Goal: Information Seeking & Learning: Learn about a topic

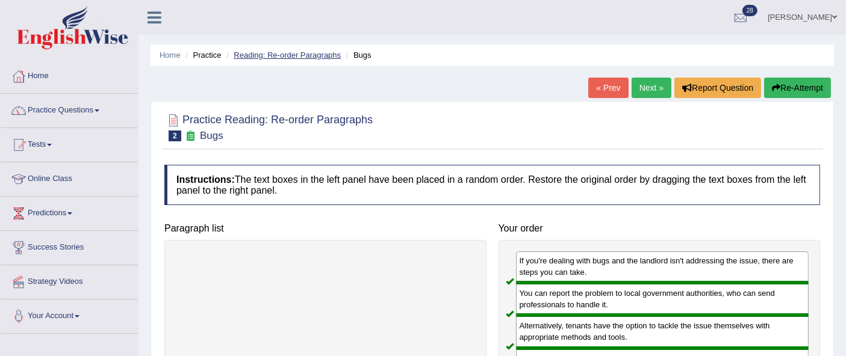
click at [323, 55] on link "Reading: Re-order Paragraphs" at bounding box center [287, 55] width 107 height 9
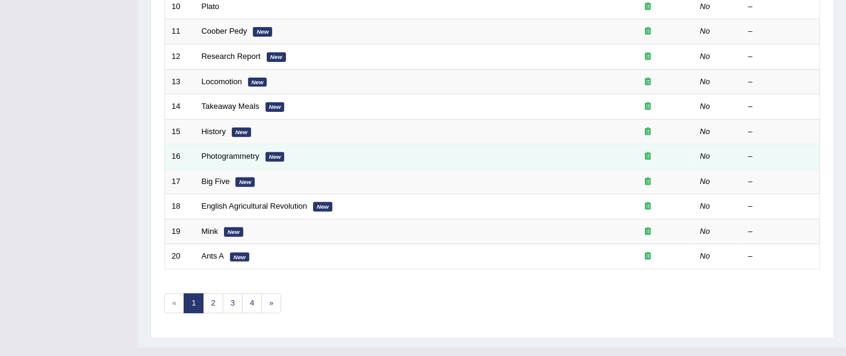
scroll to position [34, 0]
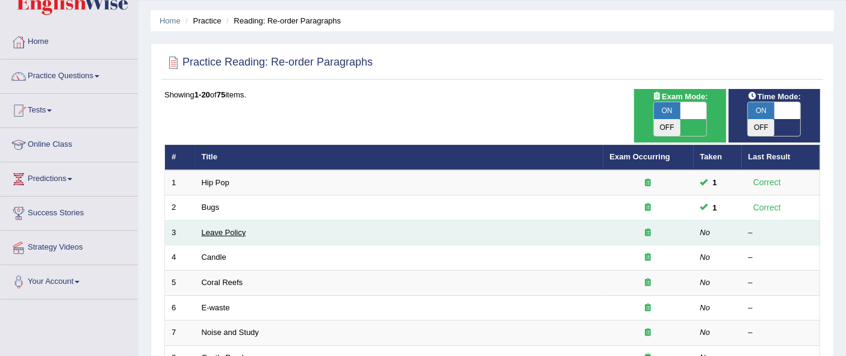
click at [225, 228] on link "Leave Policy" at bounding box center [224, 232] width 45 height 9
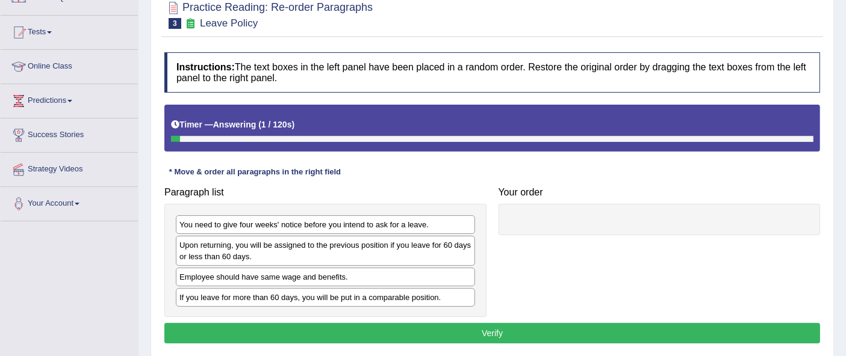
scroll to position [134, 0]
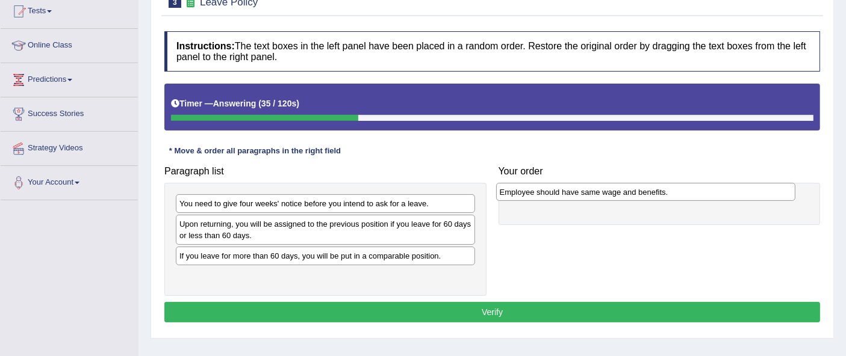
drag, startPoint x: 311, startPoint y: 255, endPoint x: 631, endPoint y: 192, distance: 326.5
click at [631, 192] on div "Employee should have same wage and benefits." at bounding box center [645, 192] width 299 height 19
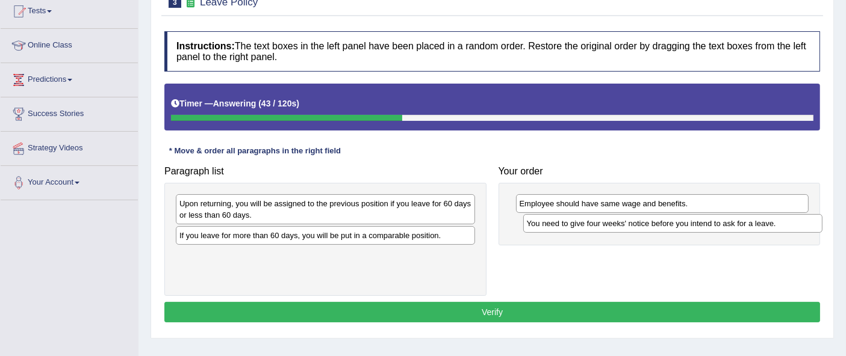
drag, startPoint x: 399, startPoint y: 203, endPoint x: 747, endPoint y: 223, distance: 348.1
click at [747, 223] on div "You need to give four weeks' notice before you intend to ask for a leave." at bounding box center [672, 223] width 299 height 19
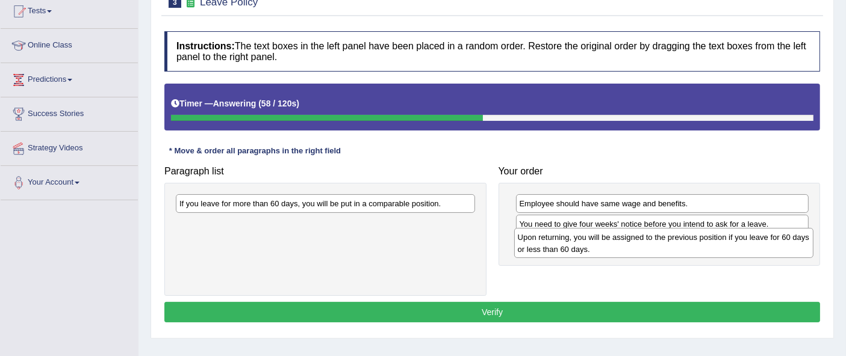
drag, startPoint x: 387, startPoint y: 214, endPoint x: 726, endPoint y: 249, distance: 340.2
click at [726, 249] on div "Upon returning, you will be assigned to the previous position if you leave for …" at bounding box center [663, 243] width 299 height 30
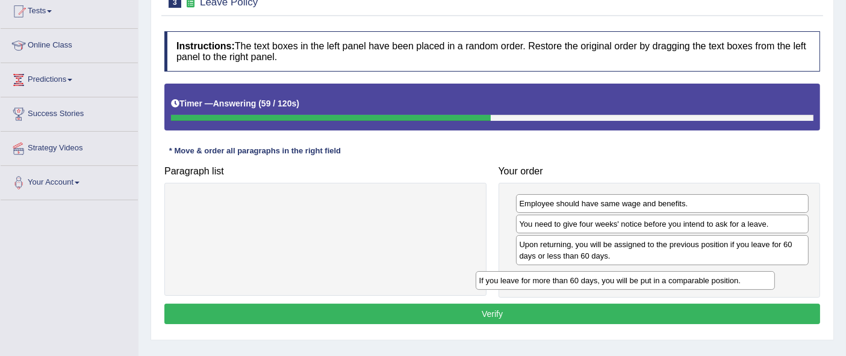
drag, startPoint x: 399, startPoint y: 201, endPoint x: 699, endPoint y: 278, distance: 309.8
click at [699, 278] on div "If you leave for more than 60 days, you will be put in a comparable position." at bounding box center [625, 281] width 299 height 19
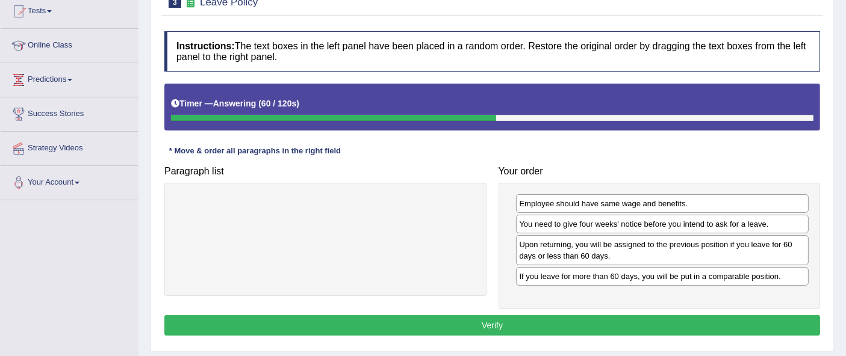
click at [493, 322] on button "Verify" at bounding box center [492, 326] width 656 height 20
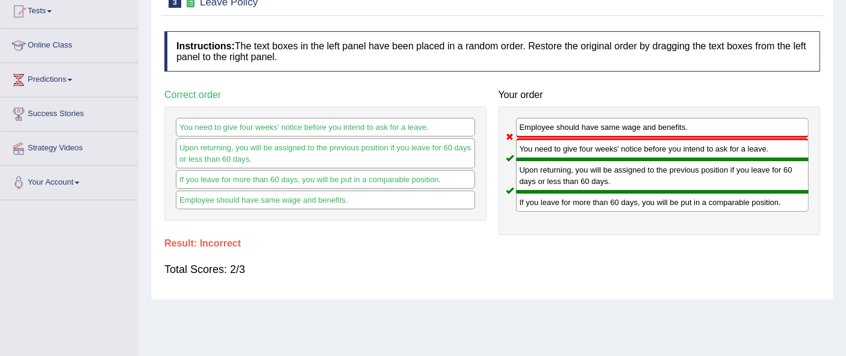
scroll to position [0, 0]
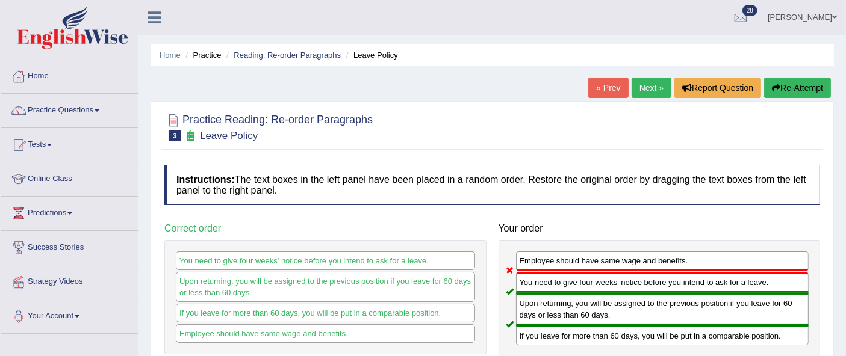
click at [641, 92] on link "Next »" at bounding box center [652, 88] width 40 height 20
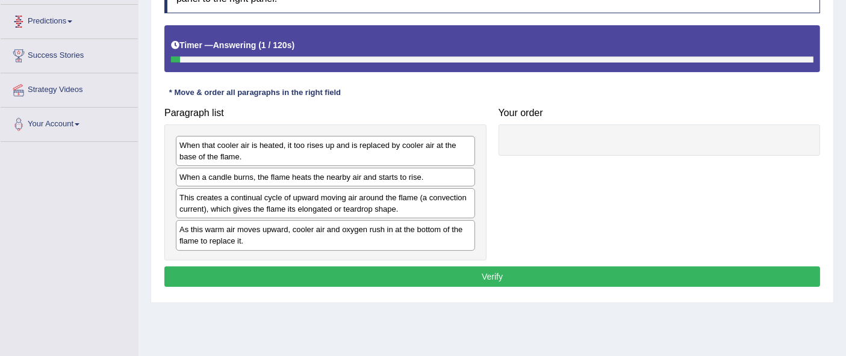
scroll to position [201, 0]
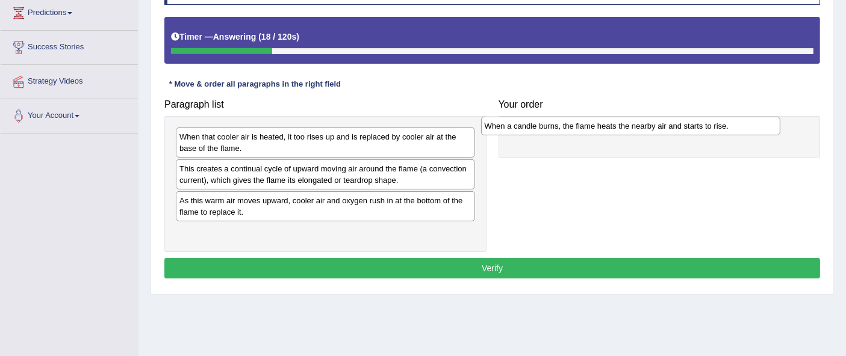
drag, startPoint x: 296, startPoint y: 167, endPoint x: 603, endPoint y: 128, distance: 309.7
click at [602, 125] on div "When a candle burns, the flame heats the nearby air and starts to rise." at bounding box center [630, 126] width 299 height 19
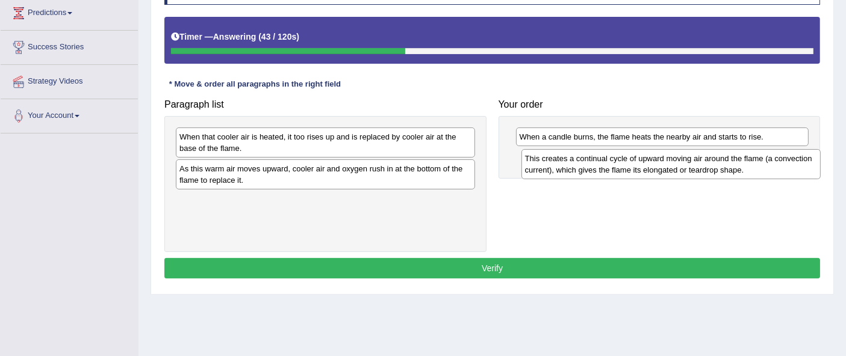
drag, startPoint x: 351, startPoint y: 176, endPoint x: 696, endPoint y: 166, distance: 344.6
click at [696, 166] on div "This creates a continual cycle of upward moving air around the flame (a convect…" at bounding box center [670, 164] width 299 height 30
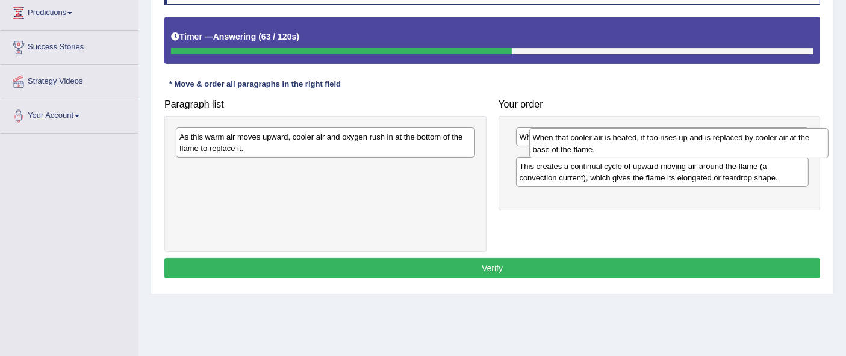
drag, startPoint x: 350, startPoint y: 151, endPoint x: 703, endPoint y: 152, distance: 353.5
click at [703, 152] on div "When that cooler air is heated, it too rises up and is replaced by cooler air a…" at bounding box center [678, 143] width 299 height 30
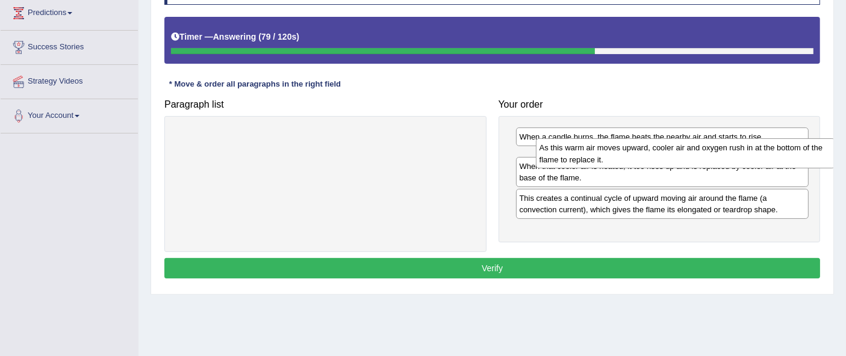
drag, startPoint x: 384, startPoint y: 145, endPoint x: 744, endPoint y: 157, distance: 360.3
click at [744, 157] on div "As this warm air moves upward, cooler air and oxygen rush in at the bottom of t…" at bounding box center [685, 154] width 299 height 30
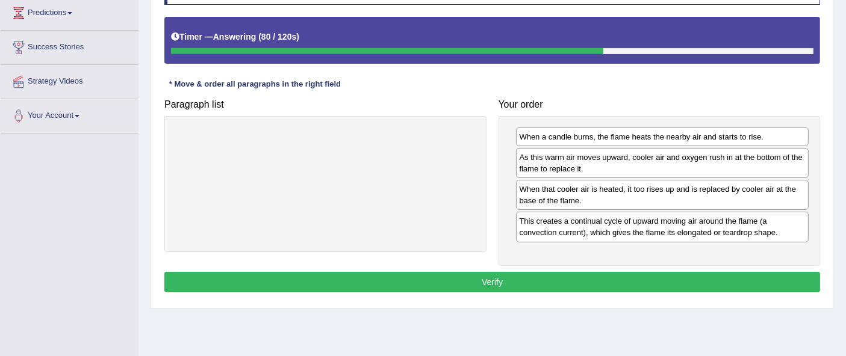
click at [533, 277] on button "Verify" at bounding box center [492, 282] width 656 height 20
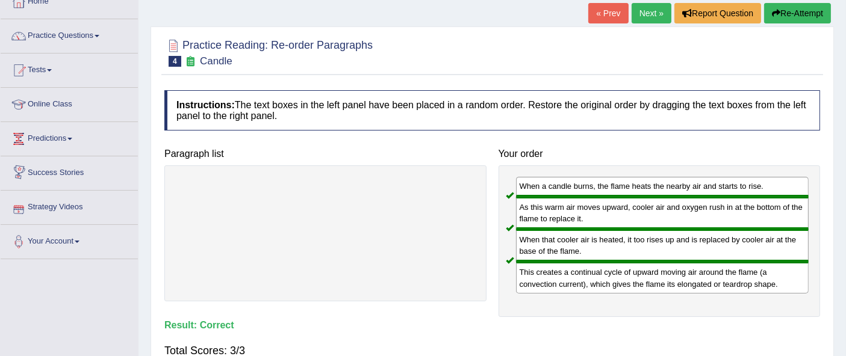
scroll to position [0, 0]
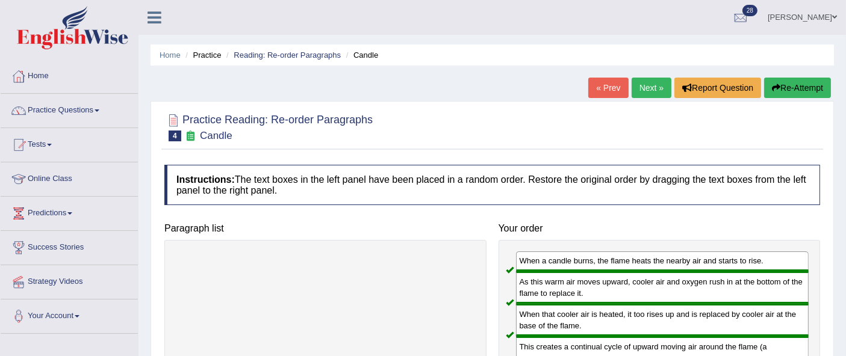
click at [645, 86] on link "Next »" at bounding box center [652, 88] width 40 height 20
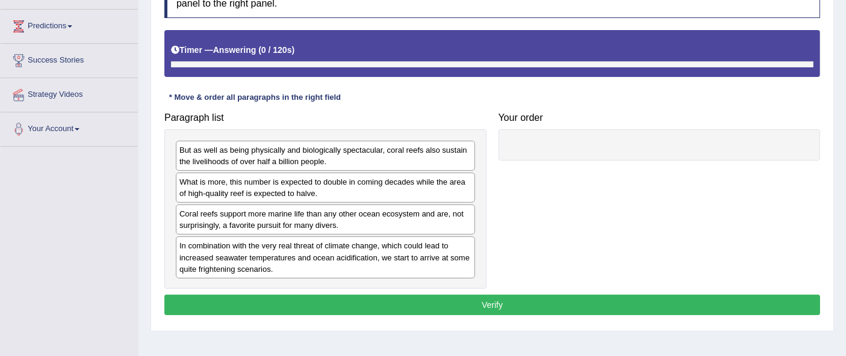
scroll to position [220, 0]
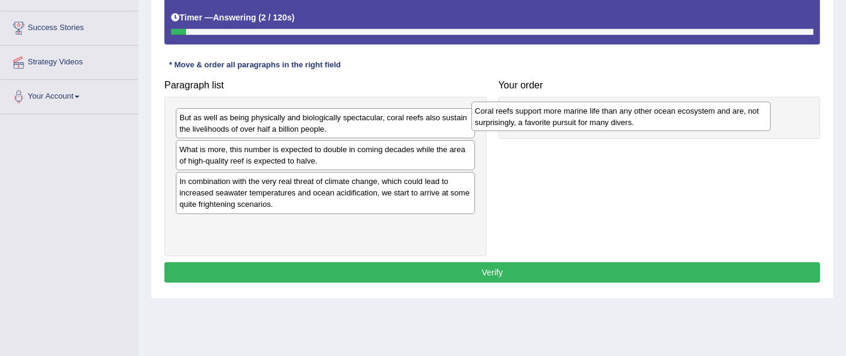
drag, startPoint x: 250, startPoint y: 182, endPoint x: 546, endPoint y: 112, distance: 303.8
click at [546, 112] on div "Coral reefs support more marine life than any other ocean ecosystem and are, no…" at bounding box center [621, 117] width 299 height 30
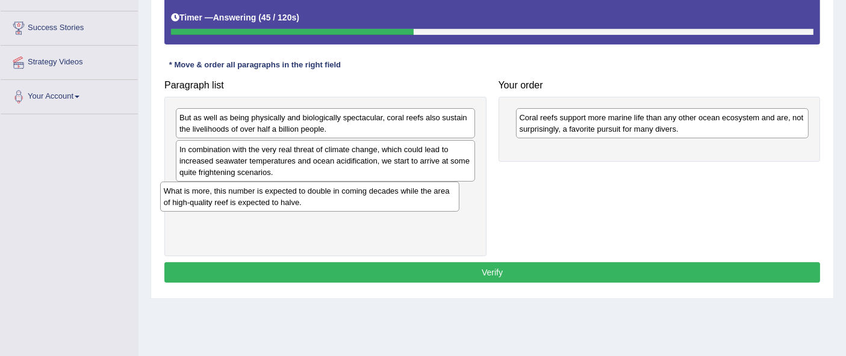
drag, startPoint x: 258, startPoint y: 155, endPoint x: 242, endPoint y: 198, distance: 45.5
click at [242, 198] on div "What is more, this number is expected to double in coming decades while the are…" at bounding box center [309, 197] width 299 height 30
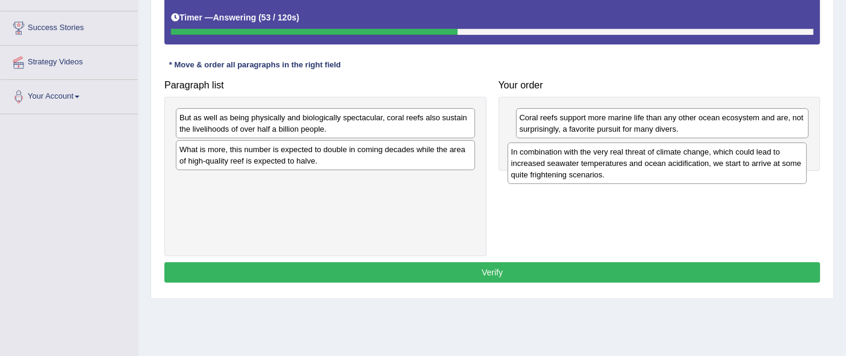
drag, startPoint x: 372, startPoint y: 168, endPoint x: 703, endPoint y: 171, distance: 331.8
click at [703, 171] on div "In combination with the very real threat of climate change, which could lead to…" at bounding box center [657, 164] width 299 height 42
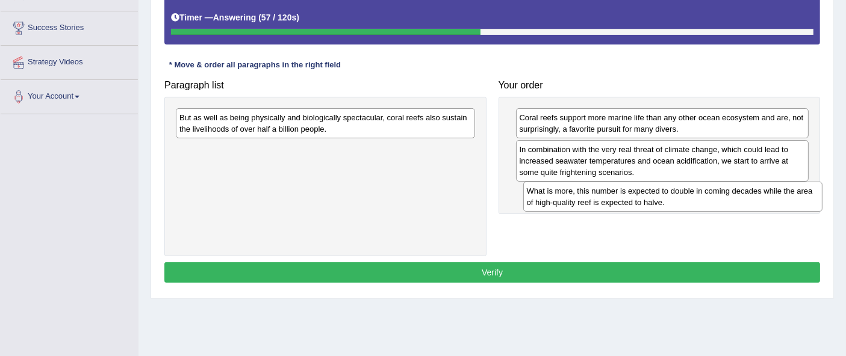
drag, startPoint x: 299, startPoint y: 161, endPoint x: 647, endPoint y: 204, distance: 350.0
click at [647, 204] on div "What is more, this number is expected to double in coming decades while the are…" at bounding box center [672, 197] width 299 height 30
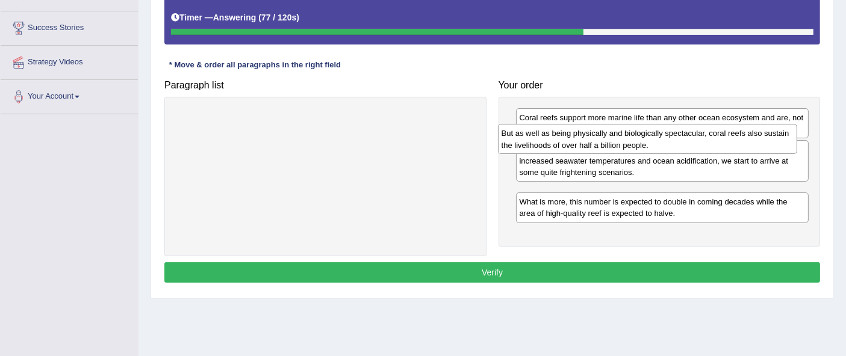
drag, startPoint x: 345, startPoint y: 134, endPoint x: 667, endPoint y: 150, distance: 322.6
click at [667, 150] on div "But as well as being physically and biologically spectacular, coral reefs also …" at bounding box center [647, 139] width 299 height 30
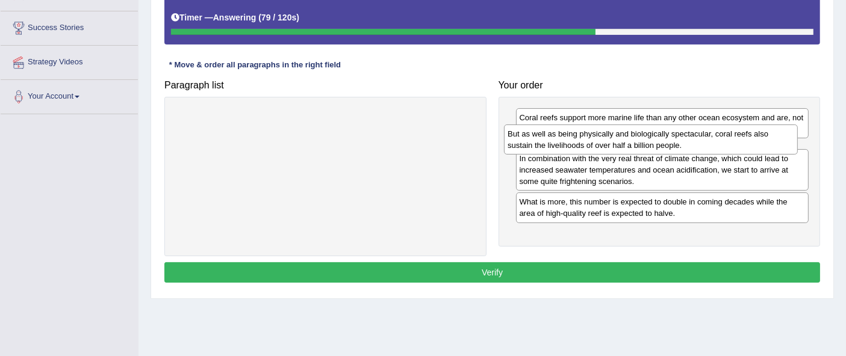
drag, startPoint x: 654, startPoint y: 204, endPoint x: 643, endPoint y: 145, distance: 59.5
click at [643, 145] on div "But as well as being physically and biologically spectacular, coral reefs also …" at bounding box center [650, 140] width 293 height 30
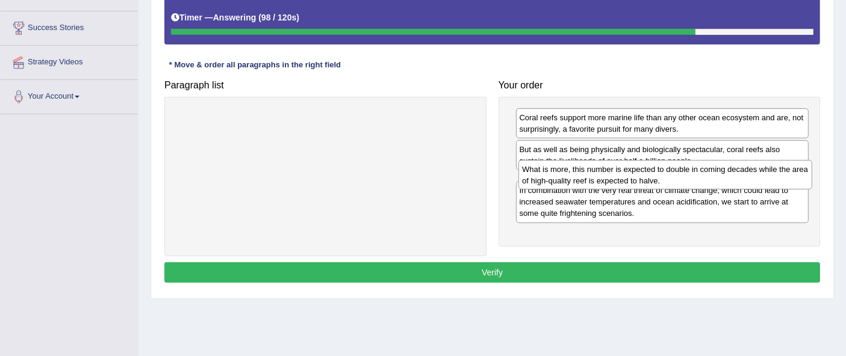
drag, startPoint x: 664, startPoint y: 235, endPoint x: 667, endPoint y: 179, distance: 55.5
click at [667, 179] on div "What is more, this number is expected to double in coming decades while the are…" at bounding box center [664, 175] width 293 height 30
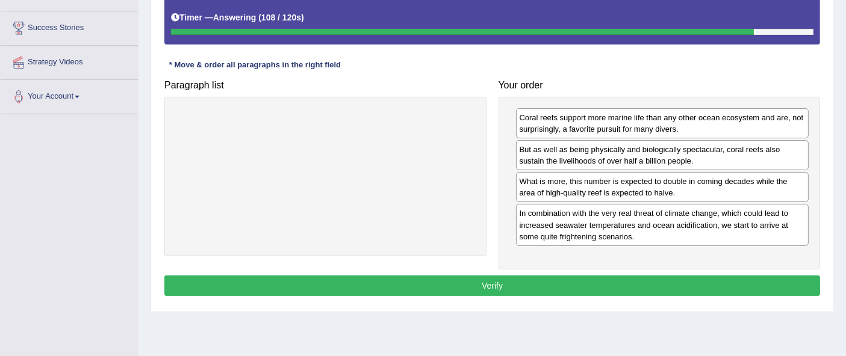
click at [597, 282] on button "Verify" at bounding box center [492, 286] width 656 height 20
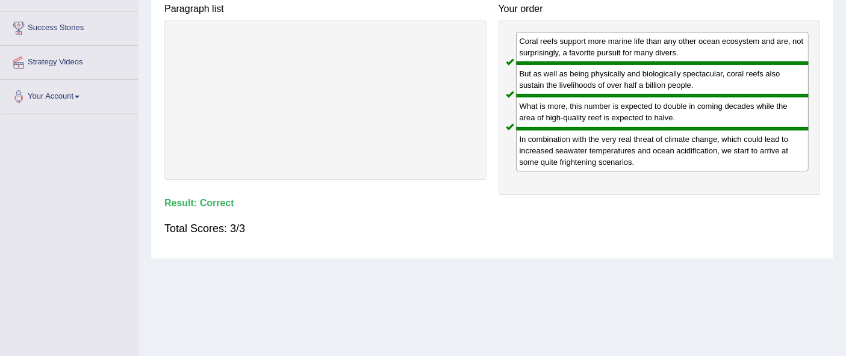
scroll to position [0, 0]
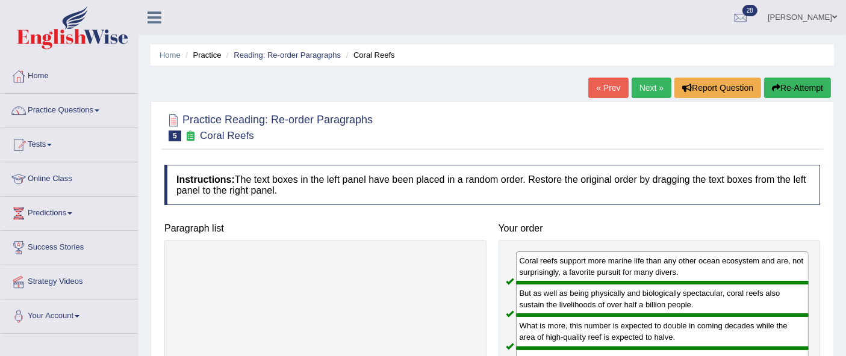
click at [649, 91] on link "Next »" at bounding box center [652, 88] width 40 height 20
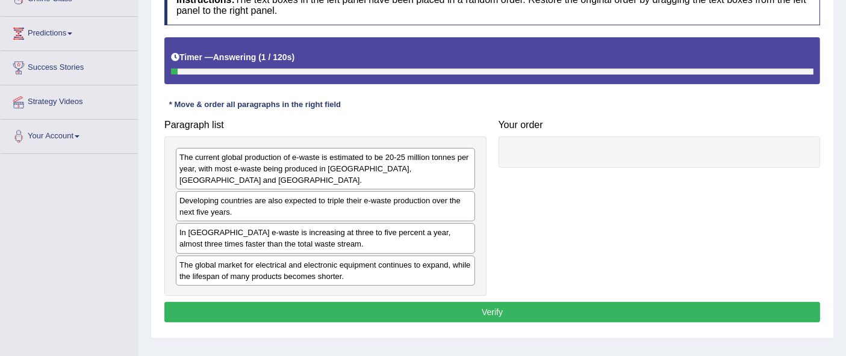
scroll to position [201, 0]
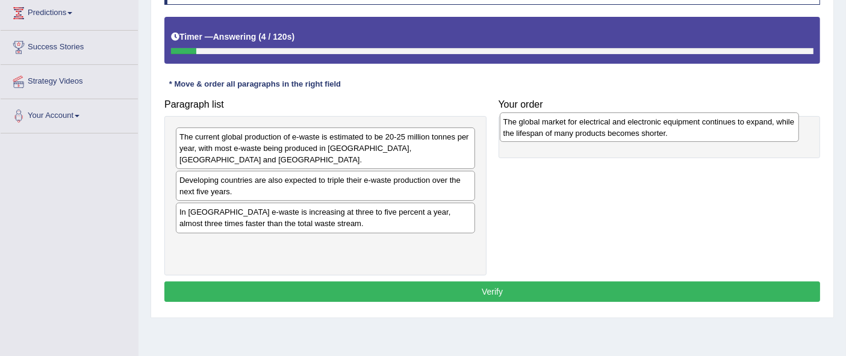
drag, startPoint x: 369, startPoint y: 252, endPoint x: 693, endPoint y: 129, distance: 346.3
click at [693, 129] on div "The global market for electrical and electronic equipment continues to expand, …" at bounding box center [649, 128] width 299 height 30
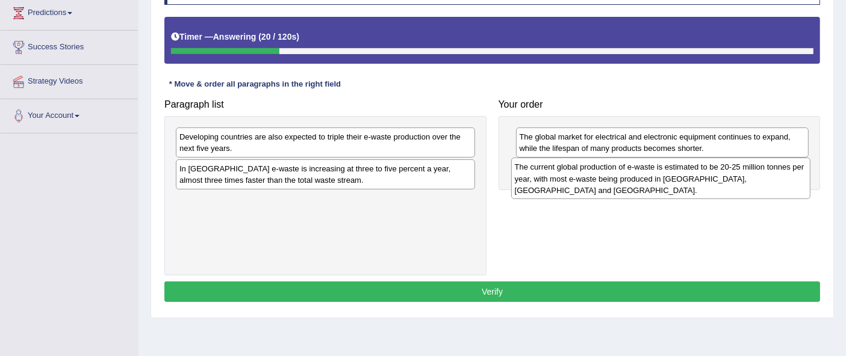
drag, startPoint x: 379, startPoint y: 150, endPoint x: 714, endPoint y: 181, distance: 336.8
click at [714, 181] on div "The current global production of e-waste is estimated to be 20-25 million tonne…" at bounding box center [660, 179] width 299 height 42
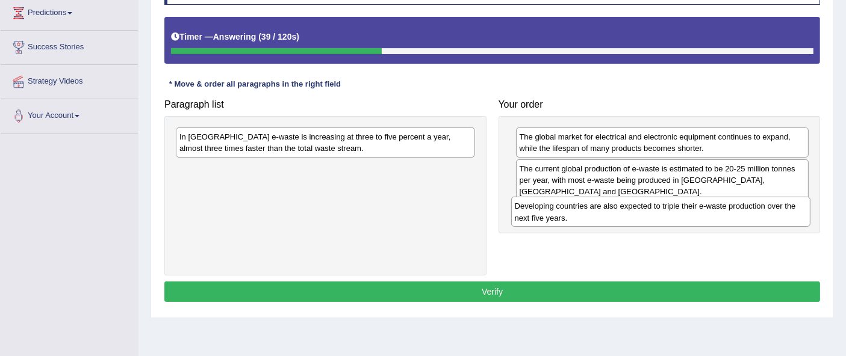
drag, startPoint x: 303, startPoint y: 151, endPoint x: 638, endPoint y: 220, distance: 342.6
click at [638, 220] on div "Developing countries are also expected to triple their e-waste production over …" at bounding box center [660, 212] width 299 height 30
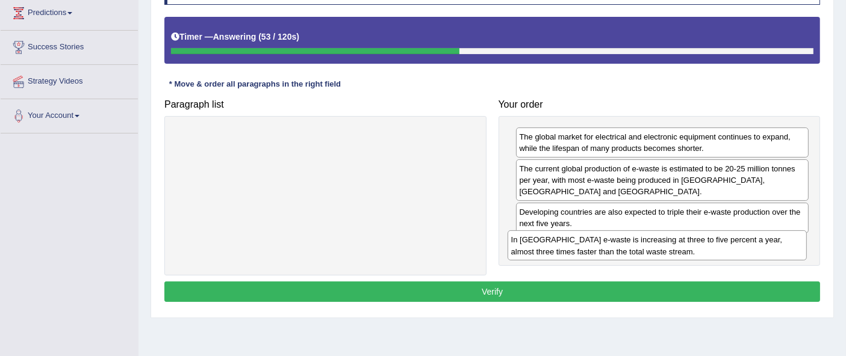
drag, startPoint x: 392, startPoint y: 146, endPoint x: 724, endPoint y: 250, distance: 347.6
click at [724, 250] on div "In Europe e-waste is increasing at three to five percent a year, almost three t…" at bounding box center [657, 246] width 299 height 30
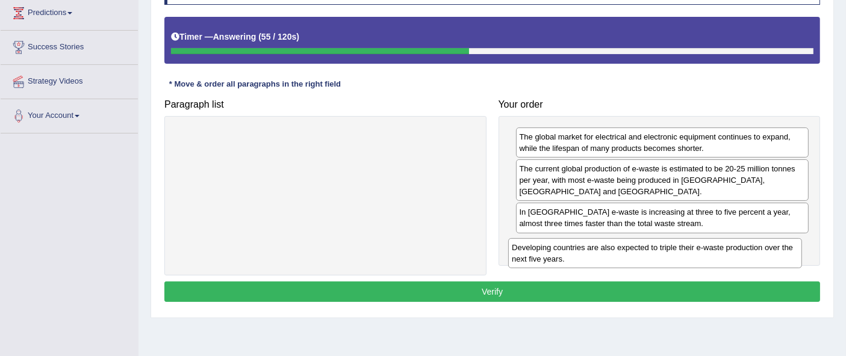
drag, startPoint x: 665, startPoint y: 216, endPoint x: 659, endPoint y: 250, distance: 34.8
click at [659, 250] on div "Developing countries are also expected to triple their e-waste production over …" at bounding box center [654, 253] width 293 height 30
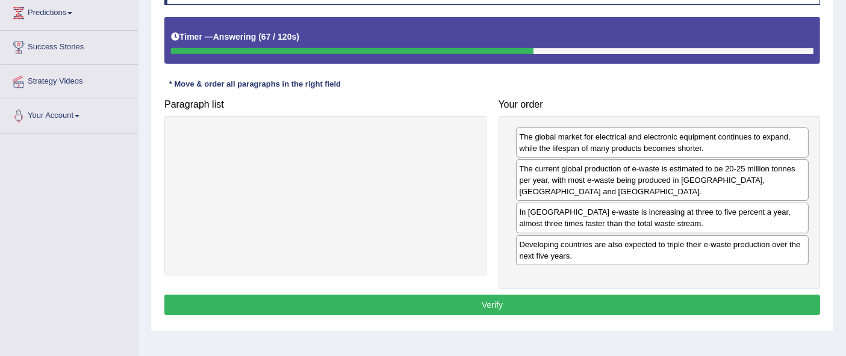
click at [557, 302] on button "Verify" at bounding box center [492, 305] width 656 height 20
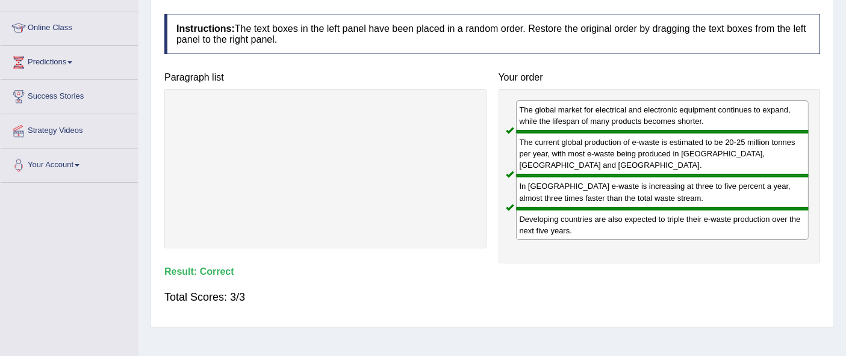
scroll to position [67, 0]
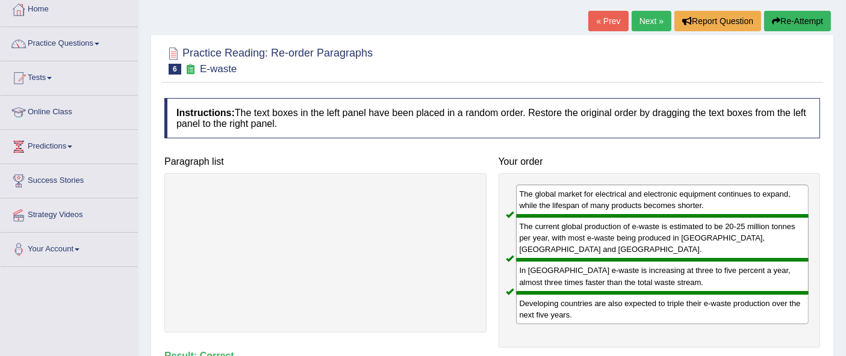
click at [638, 25] on link "Next »" at bounding box center [652, 21] width 40 height 20
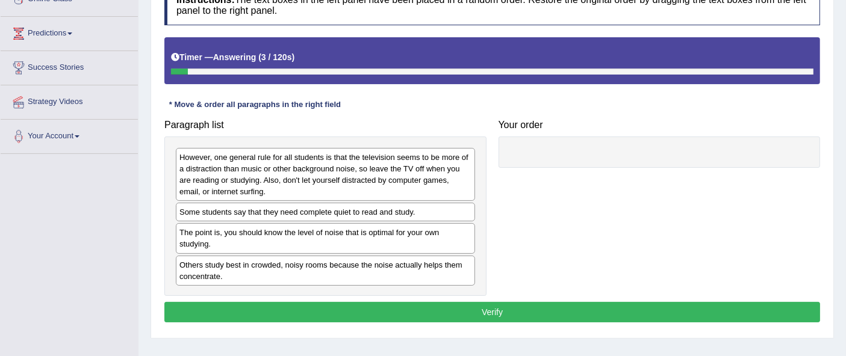
scroll to position [201, 0]
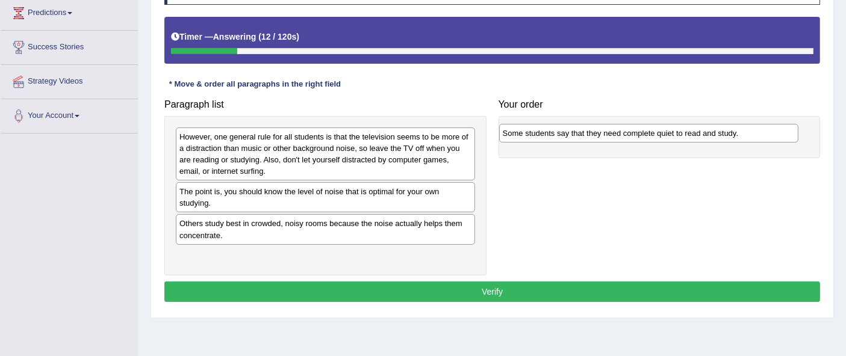
drag, startPoint x: 294, startPoint y: 192, endPoint x: 617, endPoint y: 134, distance: 328.5
click at [617, 134] on div "Some students say that they need complete quiet to read and study." at bounding box center [648, 133] width 299 height 19
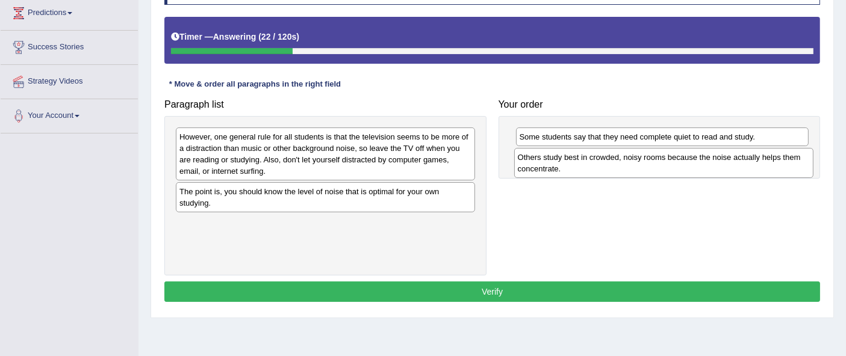
drag, startPoint x: 294, startPoint y: 235, endPoint x: 633, endPoint y: 169, distance: 344.7
click at [633, 169] on div "Others study best in crowded, noisy rooms because the noise actually helps them…" at bounding box center [663, 163] width 299 height 30
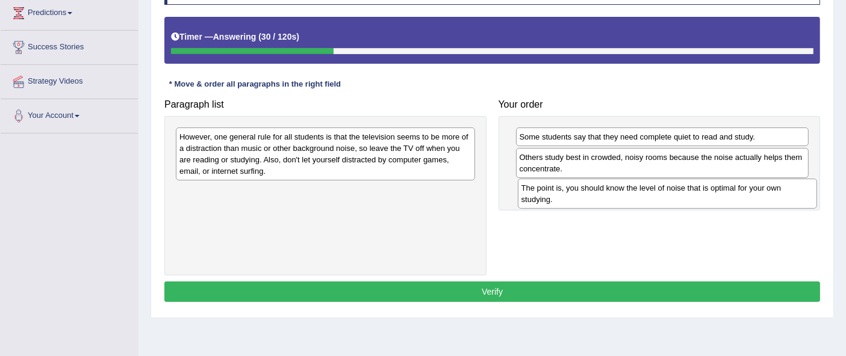
drag, startPoint x: 301, startPoint y: 195, endPoint x: 643, endPoint y: 191, distance: 342.1
click at [643, 191] on div "The point is, you should know the level of noise that is optimal for your own s…" at bounding box center [667, 194] width 299 height 30
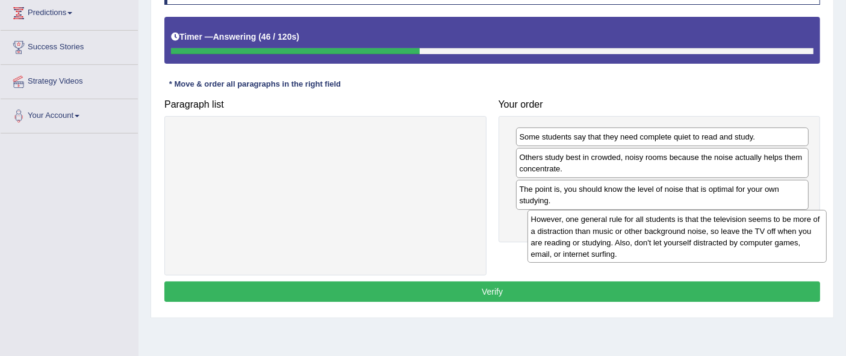
drag, startPoint x: 316, startPoint y: 164, endPoint x: 667, endPoint y: 247, distance: 361.5
click at [667, 247] on div "However, one general rule for all students is that the television seems to be m…" at bounding box center [677, 236] width 299 height 53
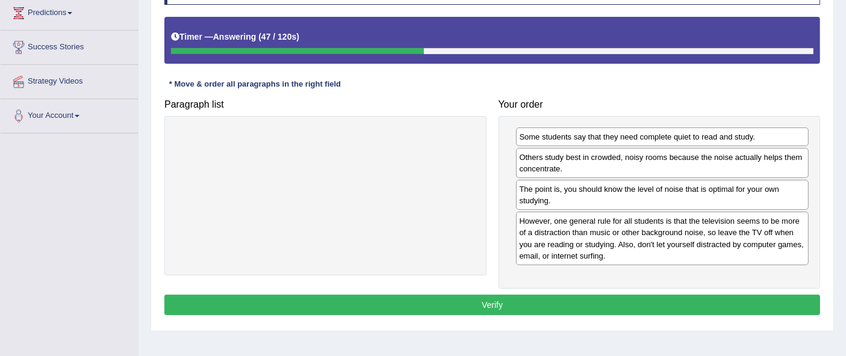
click at [535, 302] on button "Verify" at bounding box center [492, 305] width 656 height 20
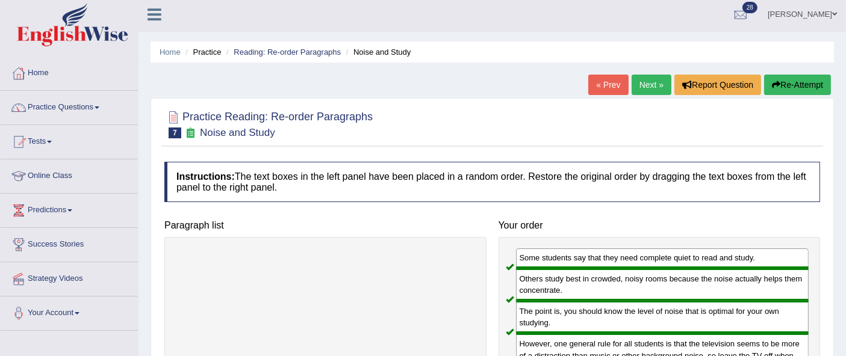
scroll to position [0, 0]
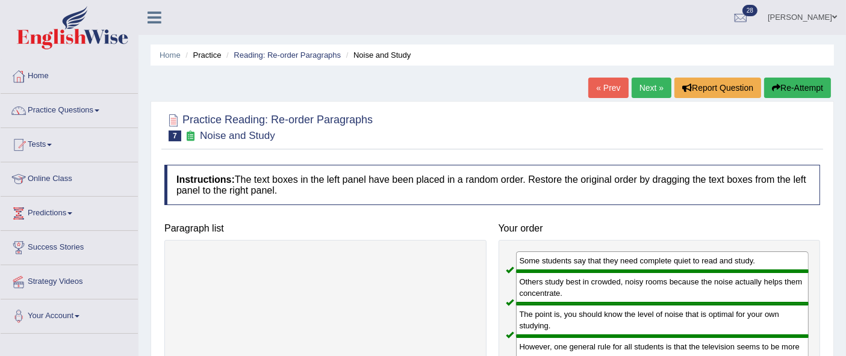
click at [640, 92] on link "Next »" at bounding box center [652, 88] width 40 height 20
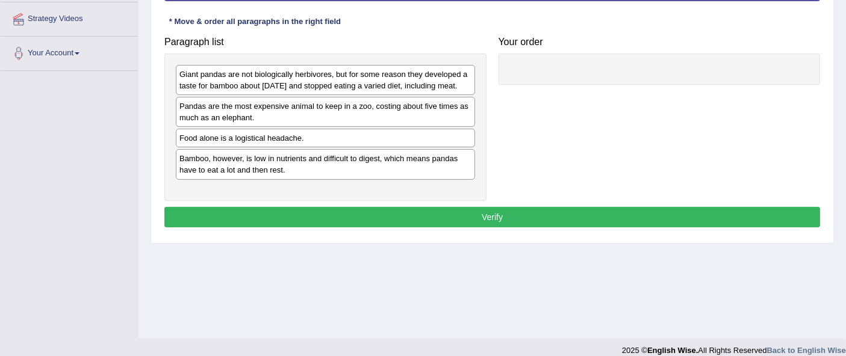
scroll to position [267, 0]
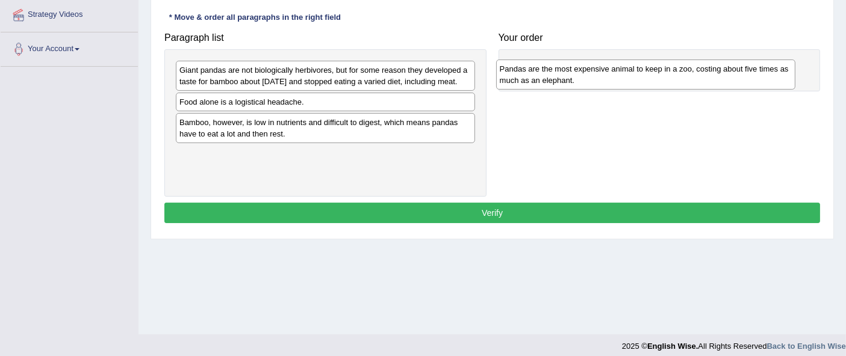
drag, startPoint x: 281, startPoint y: 120, endPoint x: 602, endPoint y: 76, distance: 323.9
click at [602, 76] on div "Pandas are the most expensive animal to keep in a zoo, costing about five times…" at bounding box center [645, 75] width 299 height 30
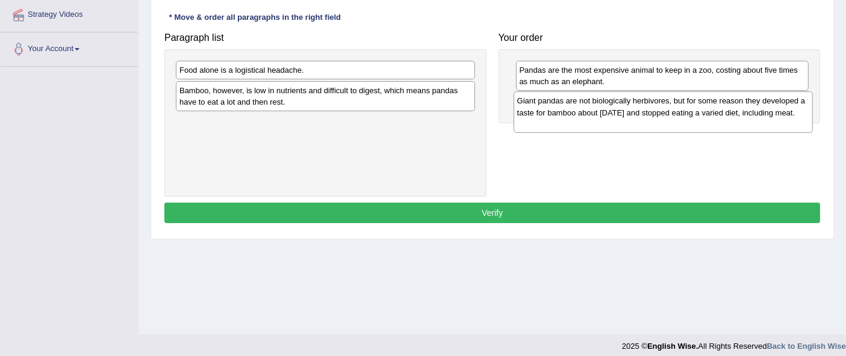
drag, startPoint x: 368, startPoint y: 85, endPoint x: 706, endPoint y: 116, distance: 339.3
click at [706, 116] on div "Giant pandas are not biologically herbivores, but for some reason they develope…" at bounding box center [663, 113] width 299 height 42
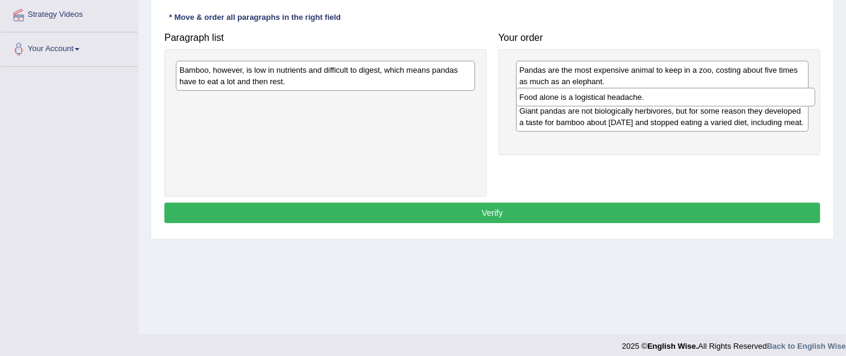
drag, startPoint x: 291, startPoint y: 64, endPoint x: 631, endPoint y: 93, distance: 341.4
click at [631, 93] on div "Food alone is a logistical headache." at bounding box center [665, 97] width 299 height 19
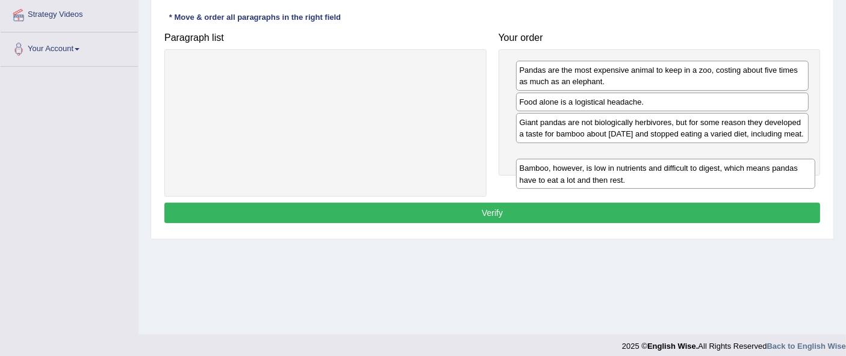
drag, startPoint x: 249, startPoint y: 73, endPoint x: 590, endPoint y: 172, distance: 354.3
click at [590, 172] on div "Bamboo, however, is low in nutrients and difficult to digest, which means panda…" at bounding box center [665, 174] width 299 height 30
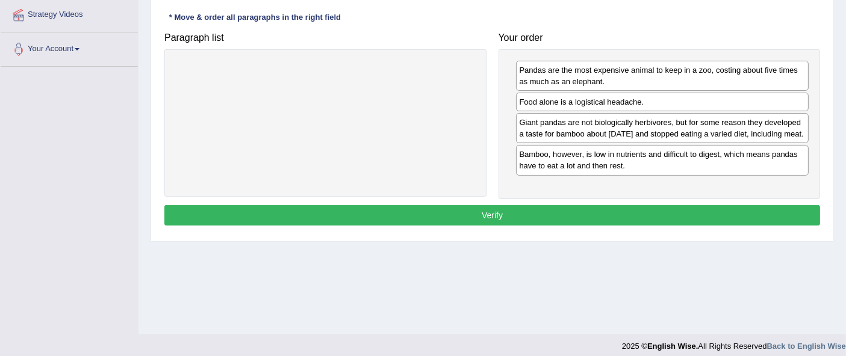
click at [528, 220] on button "Verify" at bounding box center [492, 215] width 656 height 20
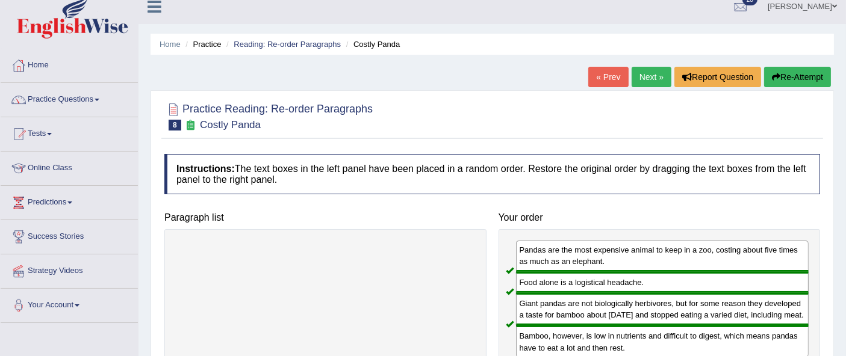
scroll to position [0, 0]
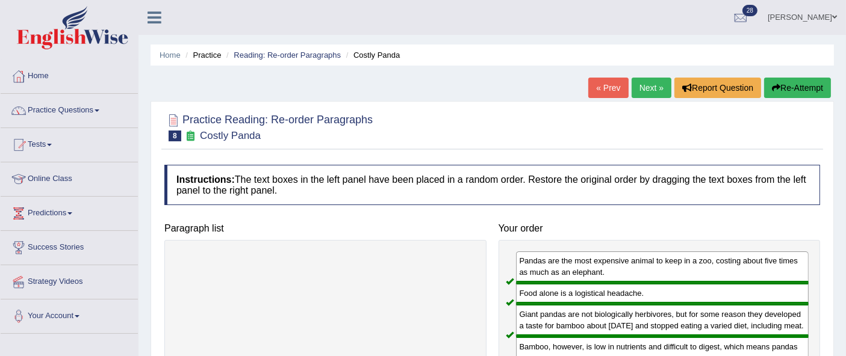
click at [649, 86] on link "Next »" at bounding box center [652, 88] width 40 height 20
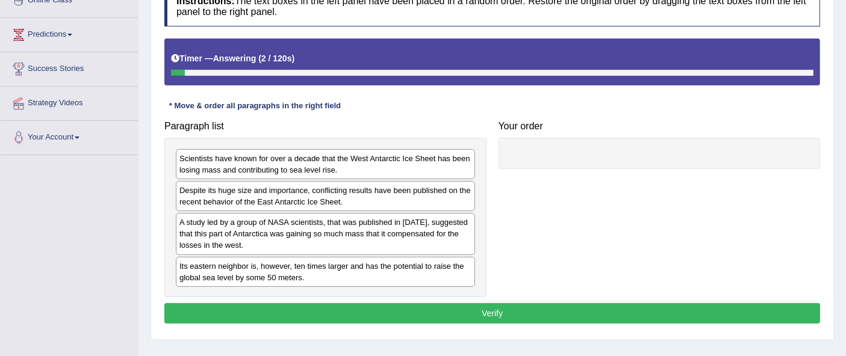
scroll to position [201, 0]
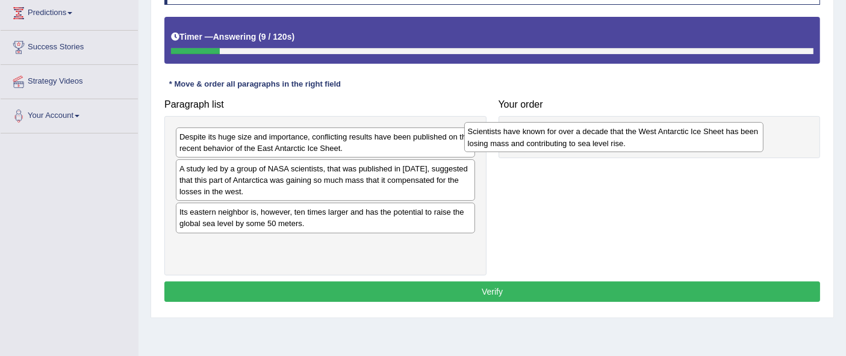
drag, startPoint x: 366, startPoint y: 140, endPoint x: 655, endPoint y: 135, distance: 288.5
click at [655, 135] on div "Scientists have known for over a decade that the West Antarctic Ice Sheet has b…" at bounding box center [613, 137] width 299 height 30
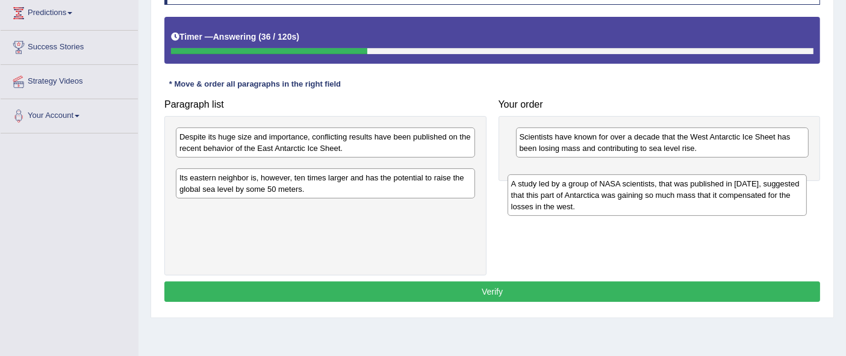
drag, startPoint x: 387, startPoint y: 188, endPoint x: 718, endPoint y: 203, distance: 332.1
click at [718, 203] on div "A study led by a group of NASA scientists, that was published in 2015, suggeste…" at bounding box center [657, 196] width 299 height 42
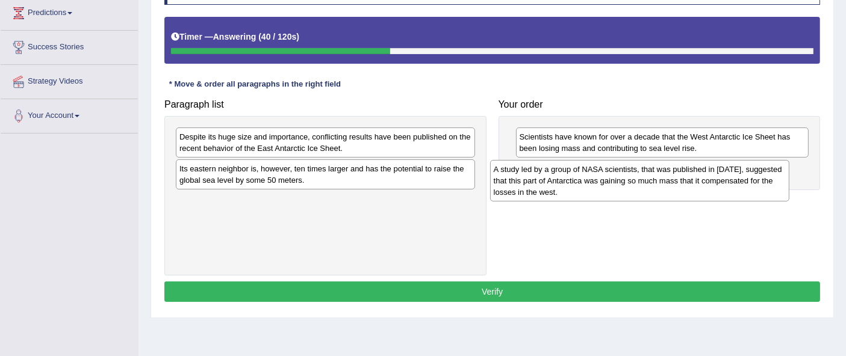
drag, startPoint x: 382, startPoint y: 176, endPoint x: 697, endPoint y: 176, distance: 314.3
click at [697, 176] on div "A study led by a group of NASA scientists, that was published in 2015, suggeste…" at bounding box center [639, 181] width 299 height 42
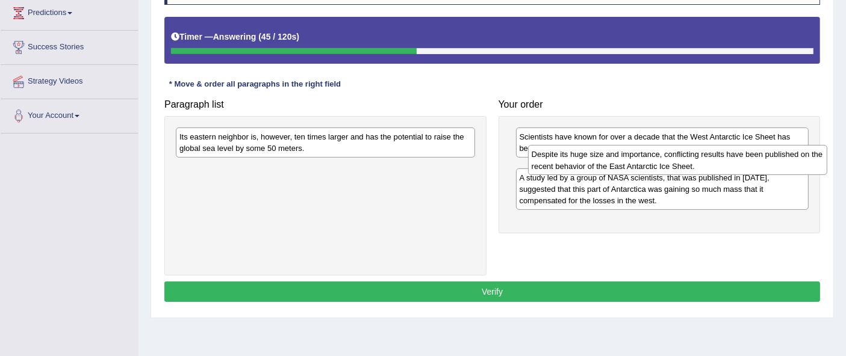
drag, startPoint x: 277, startPoint y: 138, endPoint x: 626, endPoint y: 155, distance: 349.7
click at [626, 155] on div "Despite its huge size and importance, conflicting results have been published o…" at bounding box center [677, 160] width 299 height 30
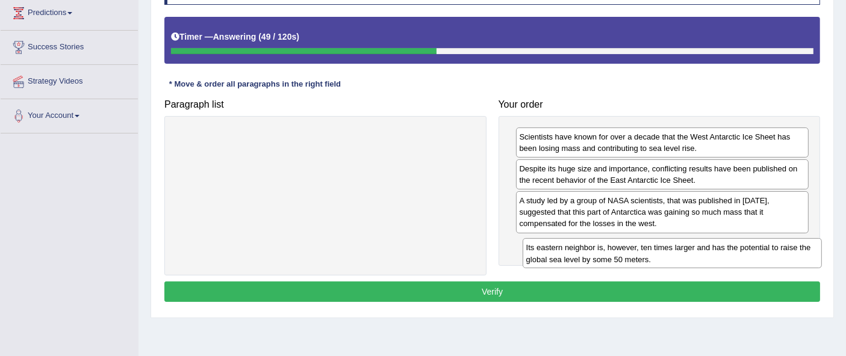
drag, startPoint x: 284, startPoint y: 144, endPoint x: 630, endPoint y: 255, distance: 364.1
click at [630, 255] on div "Its eastern neighbor is, however, ten times larger and has the potential to rai…" at bounding box center [672, 253] width 299 height 30
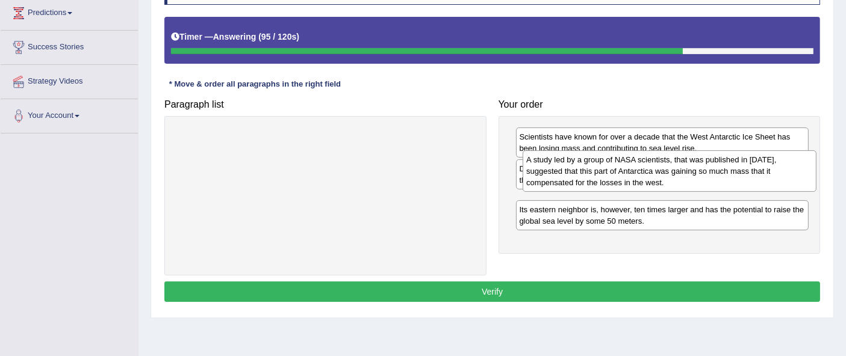
drag, startPoint x: 718, startPoint y: 220, endPoint x: 725, endPoint y: 179, distance: 41.0
click at [725, 179] on div "A study led by a group of NASA scientists, that was published in 2015, suggeste…" at bounding box center [669, 172] width 293 height 42
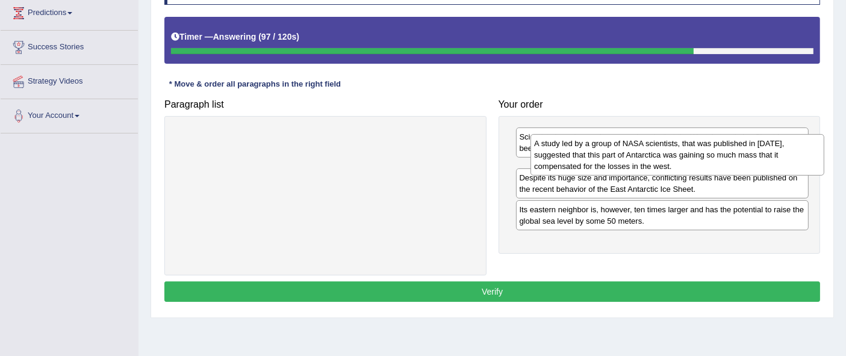
drag, startPoint x: 683, startPoint y: 221, endPoint x: 698, endPoint y: 165, distance: 58.0
click at [698, 165] on div "A study led by a group of NASA scientists, that was published in 2015, suggeste…" at bounding box center [677, 155] width 293 height 42
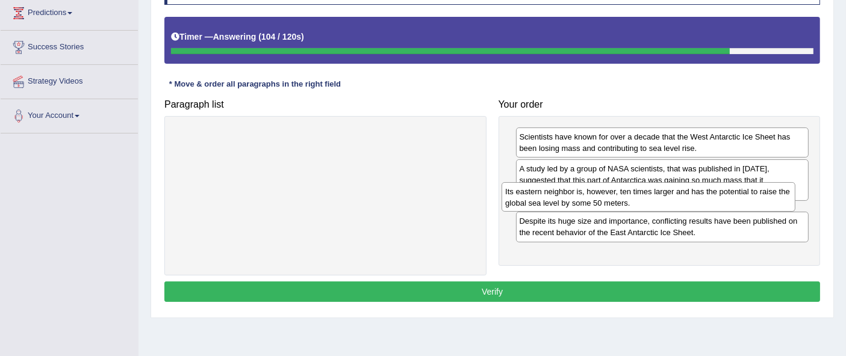
drag, startPoint x: 696, startPoint y: 249, endPoint x: 682, endPoint y: 198, distance: 53.0
click at [682, 198] on div "Its eastern neighbor is, however, ten times larger and has the potential to rai…" at bounding box center [648, 197] width 293 height 30
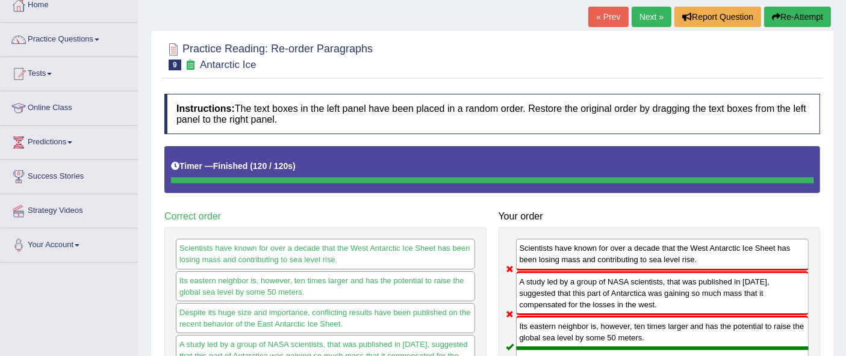
scroll to position [67, 0]
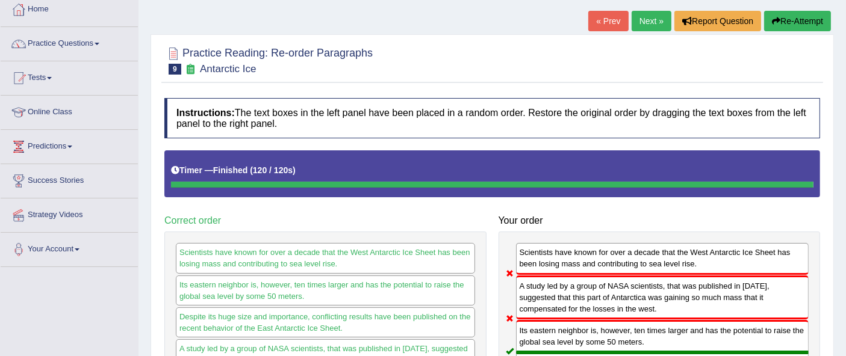
click at [641, 23] on link "Next »" at bounding box center [652, 21] width 40 height 20
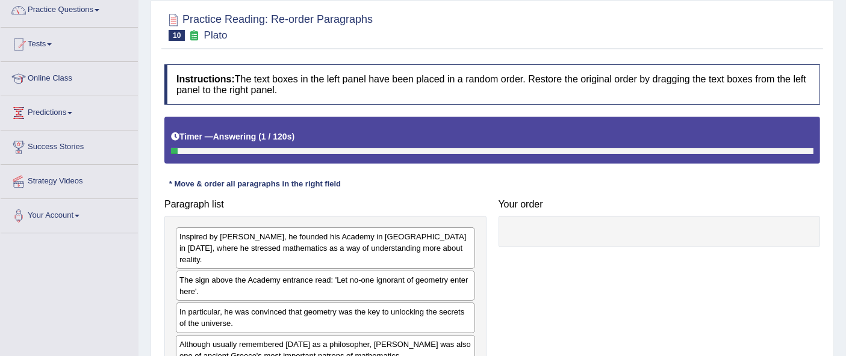
scroll to position [134, 0]
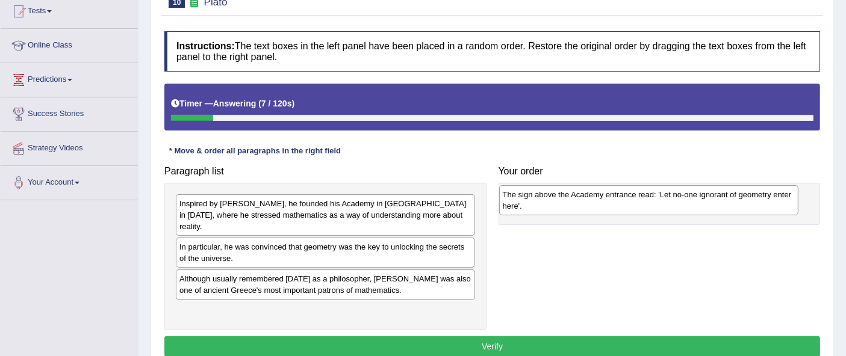
drag, startPoint x: 252, startPoint y: 243, endPoint x: 575, endPoint y: 203, distance: 325.9
click at [575, 203] on div "The sign above the Academy entrance read: 'Let no-one ignorant of geometry ente…" at bounding box center [648, 200] width 299 height 30
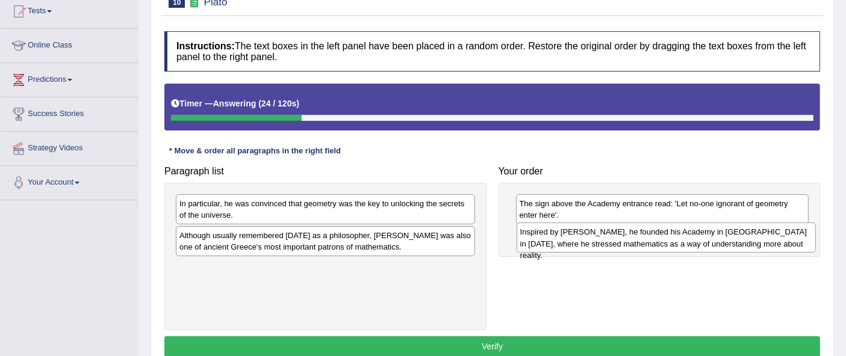
drag, startPoint x: 308, startPoint y: 210, endPoint x: 648, endPoint y: 238, distance: 341.5
click at [649, 238] on div "Inspired by Pythagoras, he founded his Academy in Athens in 387 BC, where he st…" at bounding box center [666, 238] width 299 height 30
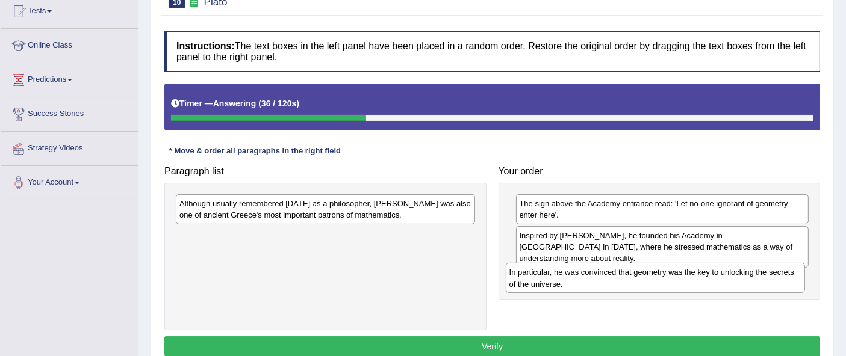
drag, startPoint x: 313, startPoint y: 210, endPoint x: 623, endPoint y: 270, distance: 315.4
click at [643, 277] on div "In particular, he was convinced that geometry was the key to unlocking the secr…" at bounding box center [655, 278] width 299 height 30
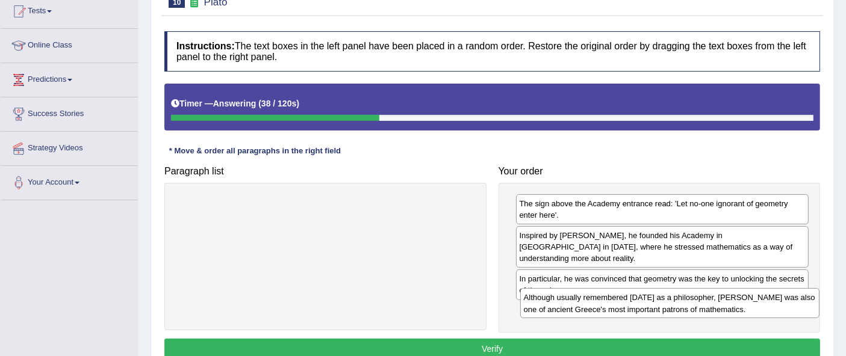
drag, startPoint x: 323, startPoint y: 210, endPoint x: 668, endPoint y: 305, distance: 357.2
click at [668, 305] on div "Although usually remembered today as a philosopher, Plato was also one of ancie…" at bounding box center [669, 303] width 299 height 30
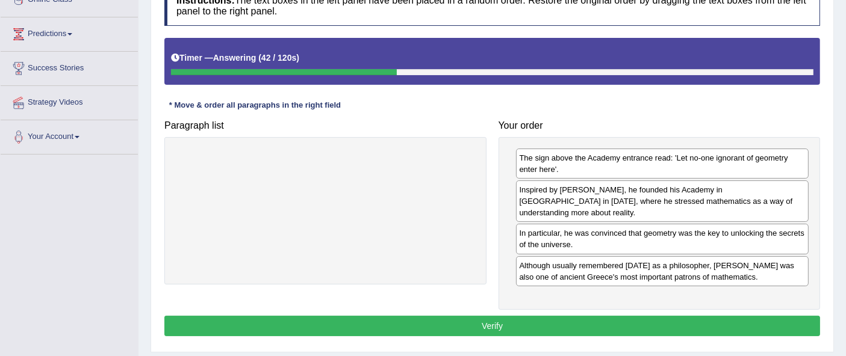
scroll to position [201, 0]
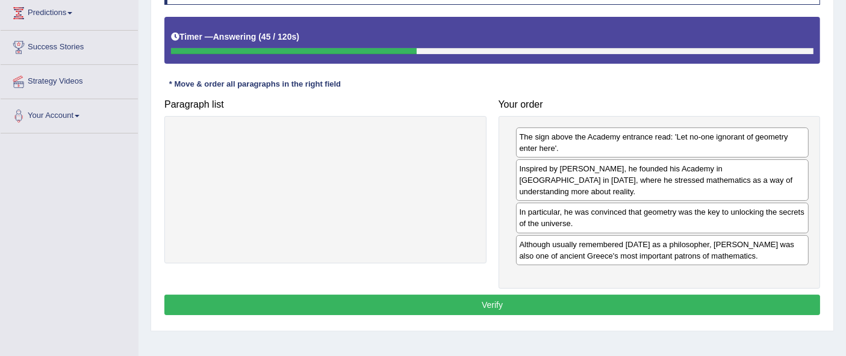
click at [473, 295] on button "Verify" at bounding box center [492, 305] width 656 height 20
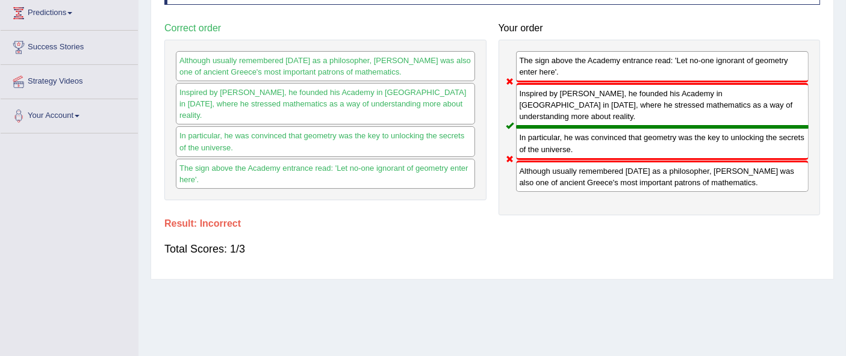
scroll to position [0, 0]
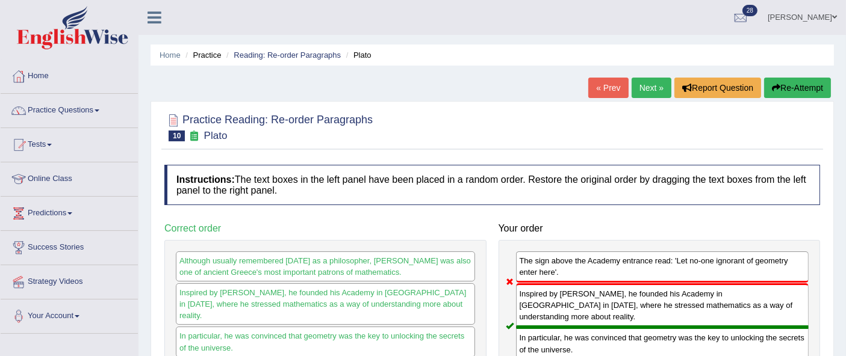
click at [646, 78] on link "Next »" at bounding box center [652, 88] width 40 height 20
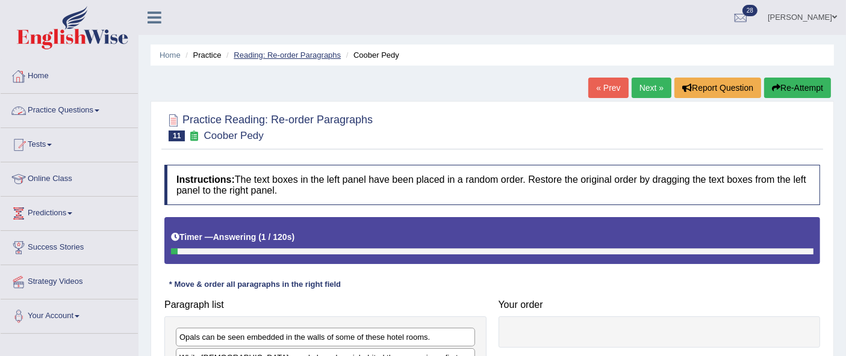
click at [285, 59] on link "Reading: Re-order Paragraphs" at bounding box center [287, 55] width 107 height 9
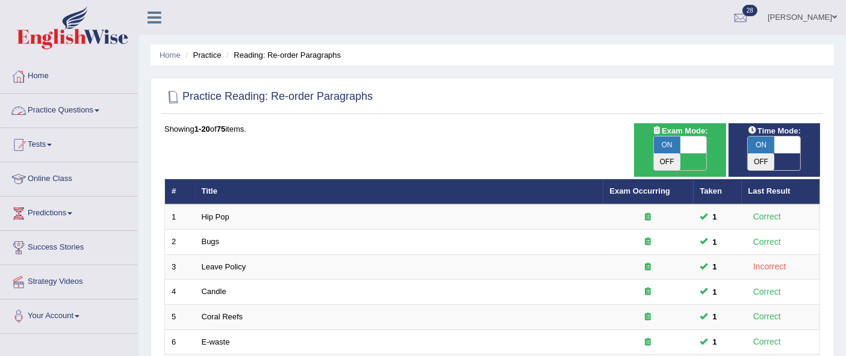
click at [92, 105] on link "Practice Questions" at bounding box center [69, 109] width 137 height 30
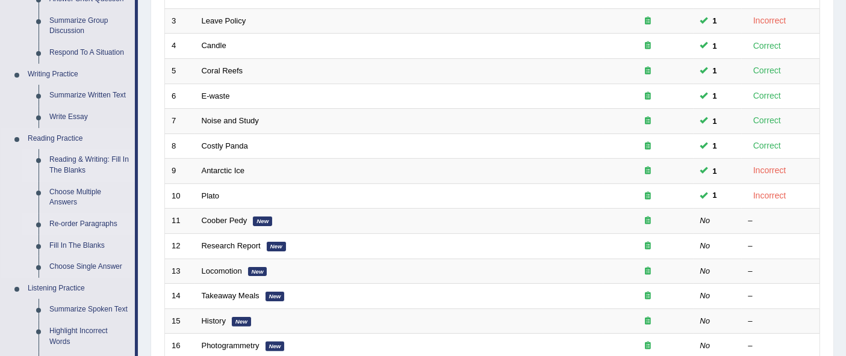
scroll to position [267, 0]
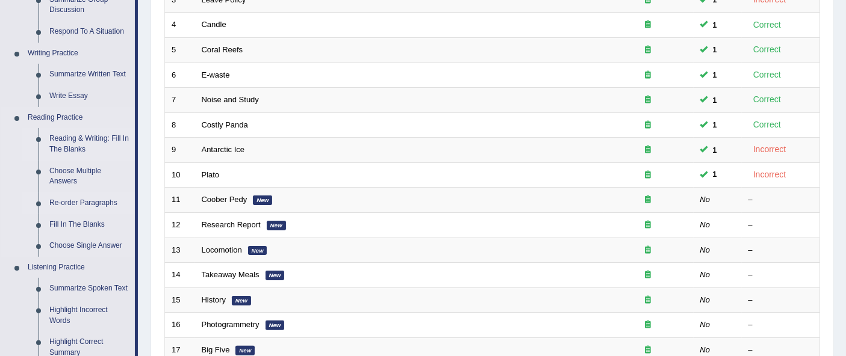
click at [75, 139] on link "Reading & Writing: Fill In The Blanks" at bounding box center [89, 144] width 91 height 32
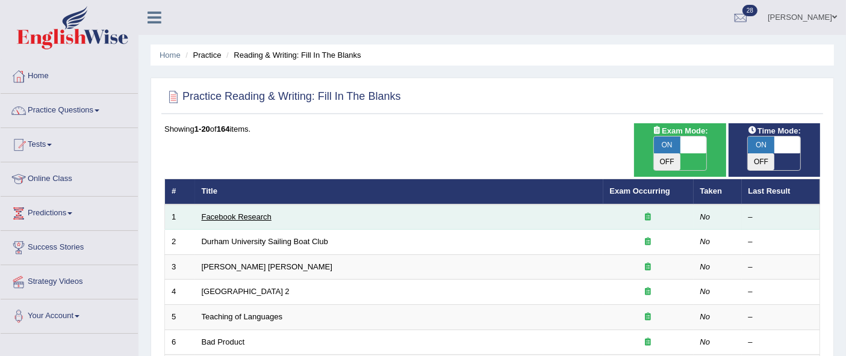
click at [254, 213] on link "Facebook Research" at bounding box center [237, 217] width 70 height 9
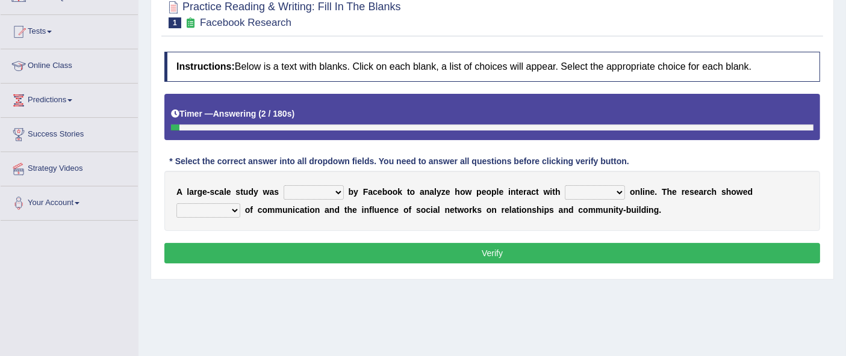
scroll to position [134, 0]
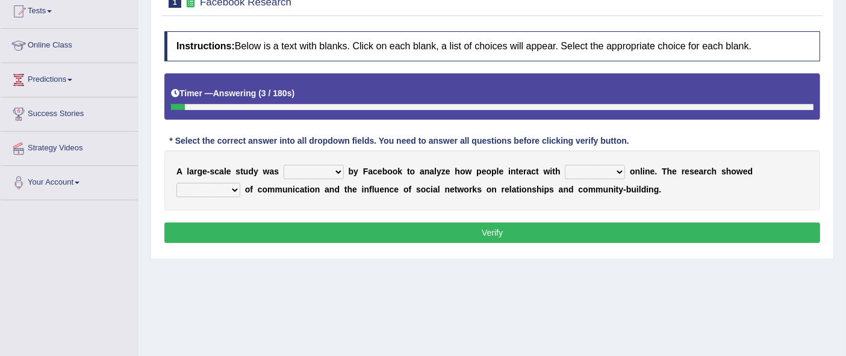
click at [333, 169] on select "surveyed had asked made" at bounding box center [314, 172] width 60 height 14
select select "made"
click at [284, 165] on select "surveyed had asked made" at bounding box center [314, 172] width 60 height 14
click at [569, 170] on select "together all each other another" at bounding box center [595, 172] width 60 height 14
select select "each other"
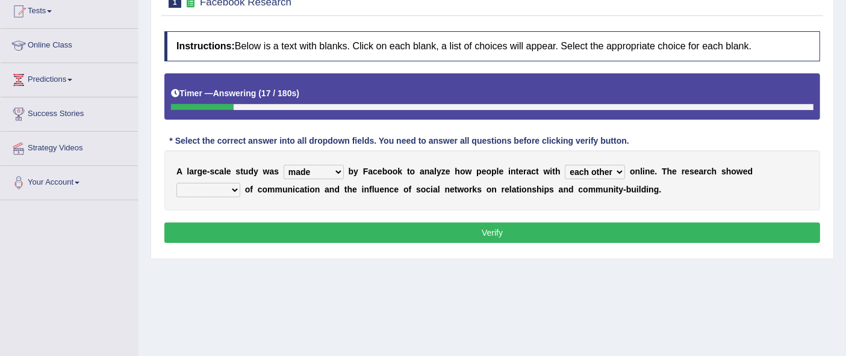
click at [565, 165] on select "together all each other another" at bounding box center [595, 172] width 60 height 14
click at [217, 190] on select "advantages standards fellowships patterns" at bounding box center [208, 190] width 64 height 14
select select "patterns"
click at [176, 183] on select "advantages standards fellowships patterns" at bounding box center [208, 190] width 64 height 14
click at [372, 223] on button "Verify" at bounding box center [492, 233] width 656 height 20
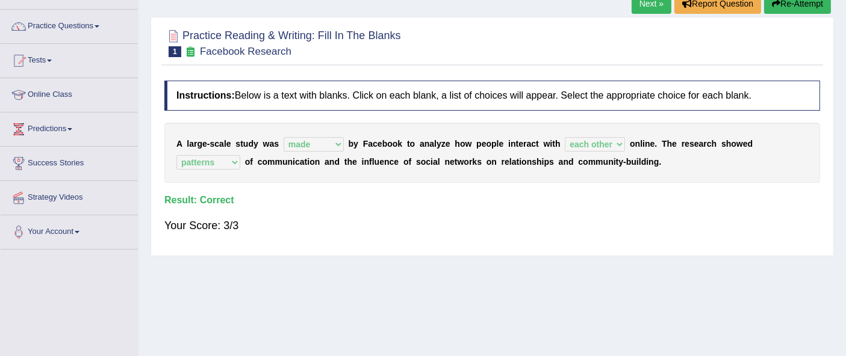
scroll to position [0, 0]
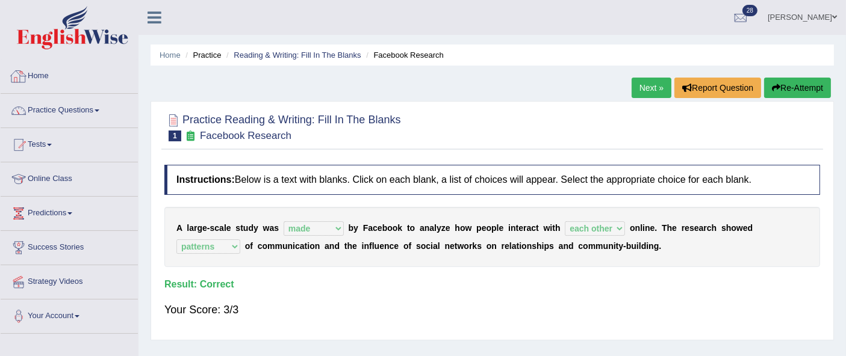
click at [51, 76] on link "Home" at bounding box center [69, 75] width 137 height 30
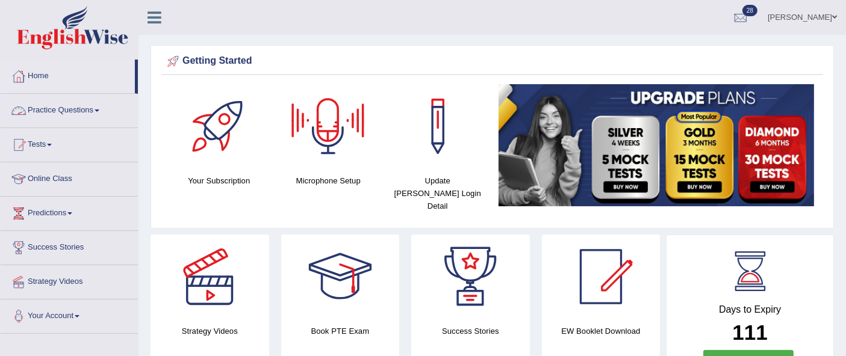
click at [76, 108] on link "Practice Questions" at bounding box center [69, 109] width 137 height 30
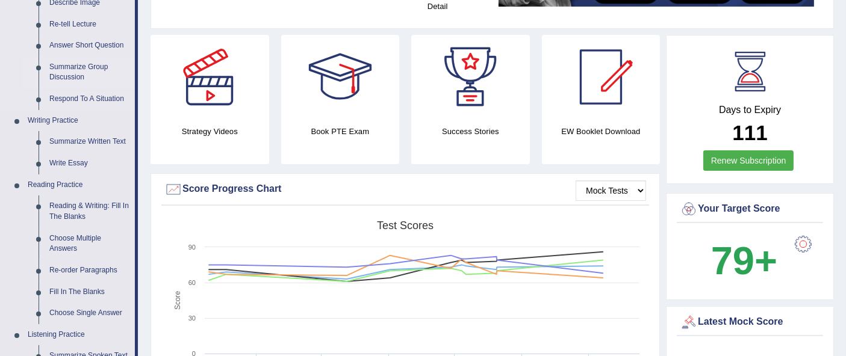
scroll to position [201, 0]
click at [89, 206] on link "Reading & Writing: Fill In The Blanks" at bounding box center [89, 211] width 91 height 32
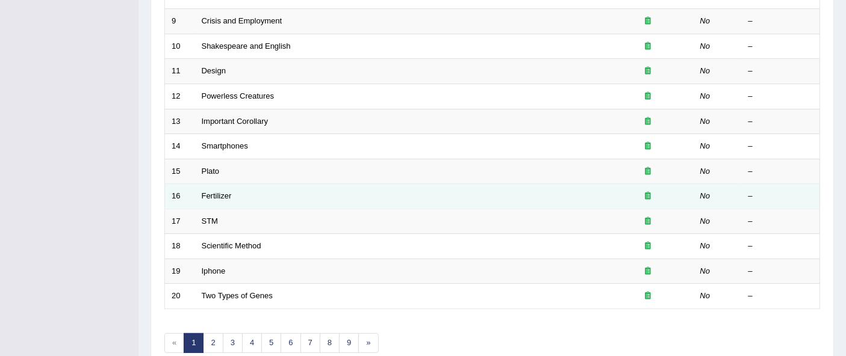
scroll to position [436, 0]
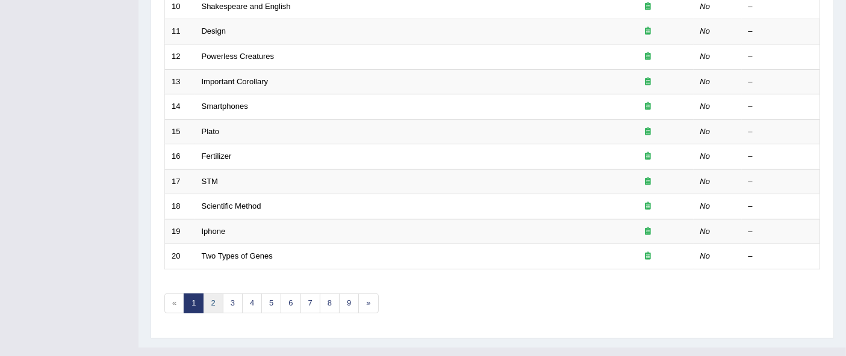
drag, startPoint x: 210, startPoint y: 280, endPoint x: 208, endPoint y: 287, distance: 6.7
click at [211, 294] on link "2" at bounding box center [213, 304] width 20 height 20
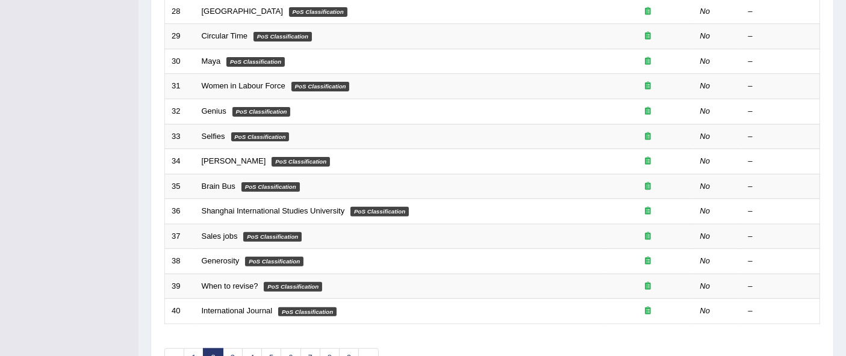
scroll to position [436, 0]
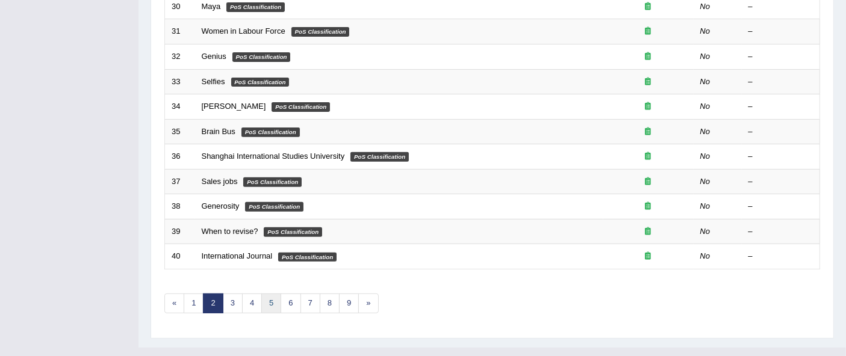
click at [269, 294] on link "5" at bounding box center [271, 304] width 20 height 20
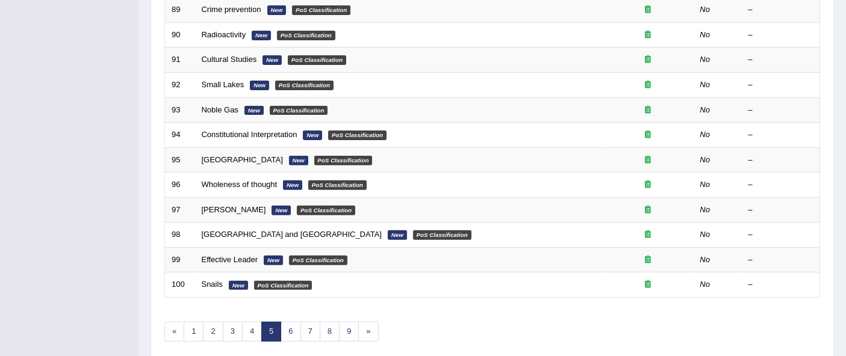
scroll to position [436, 0]
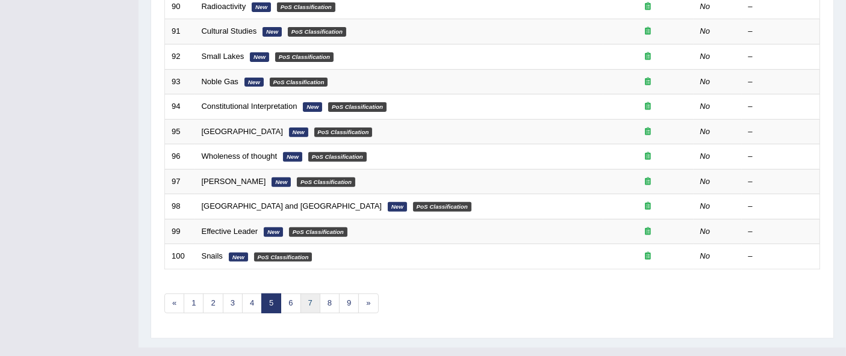
click at [312, 294] on link "7" at bounding box center [310, 304] width 20 height 20
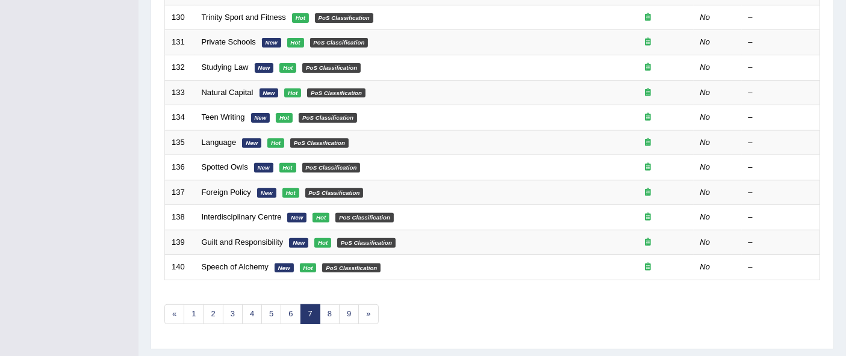
scroll to position [436, 0]
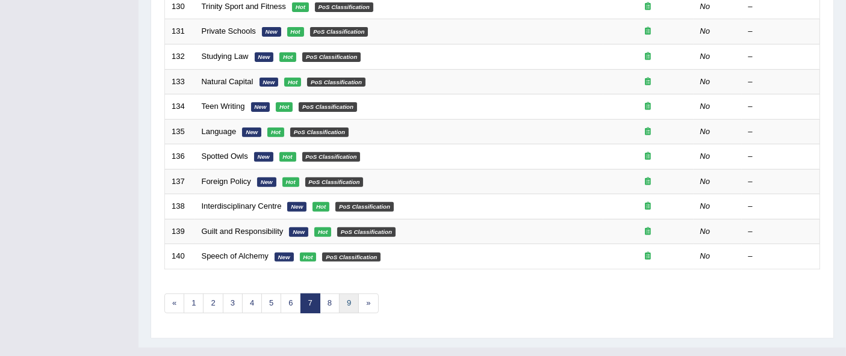
click at [350, 294] on link "9" at bounding box center [349, 304] width 20 height 20
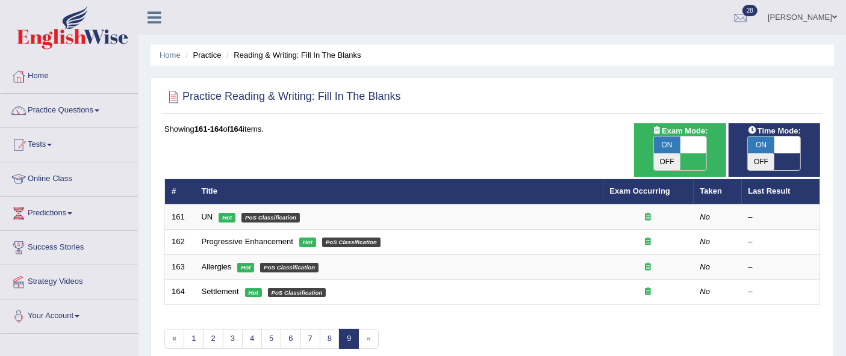
click at [213, 56] on li "Practice" at bounding box center [201, 54] width 39 height 11
click at [206, 329] on link "2" at bounding box center [213, 339] width 20 height 20
click at [196, 329] on link "1" at bounding box center [194, 339] width 20 height 20
